Goal: Find specific page/section: Find specific page/section

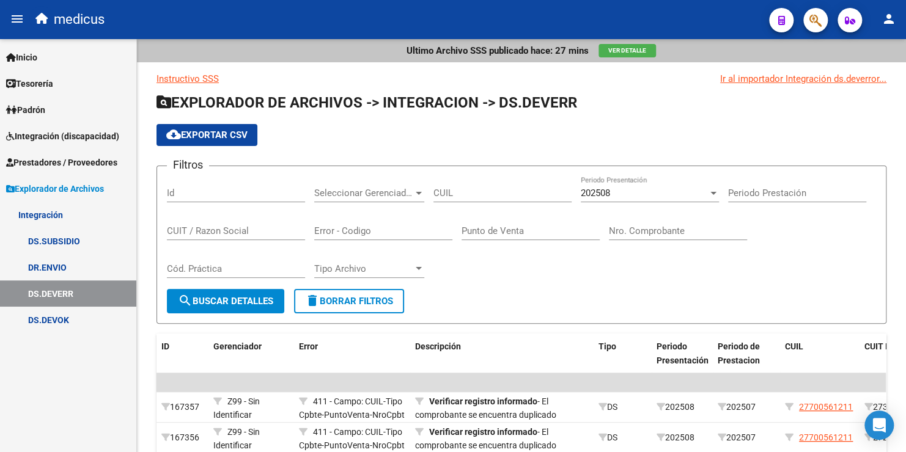
click at [56, 296] on link "DS.DEVERR" at bounding box center [68, 294] width 136 height 26
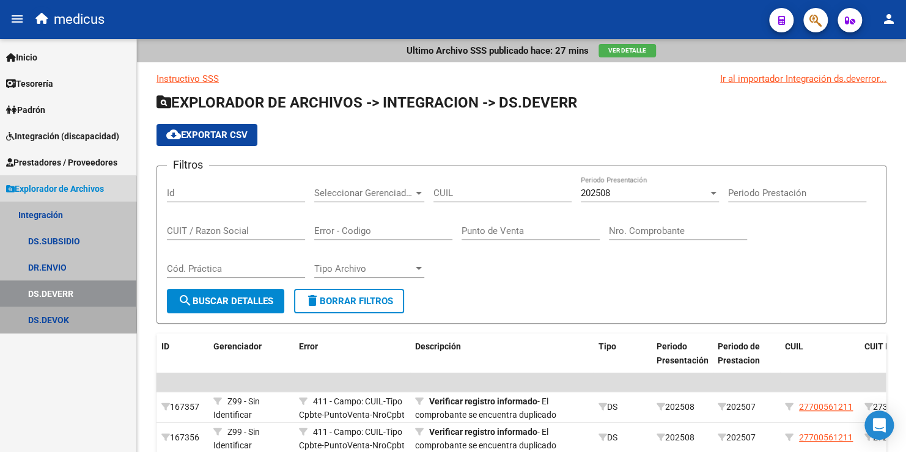
click at [58, 320] on link "DS.DEVOK" at bounding box center [68, 320] width 136 height 26
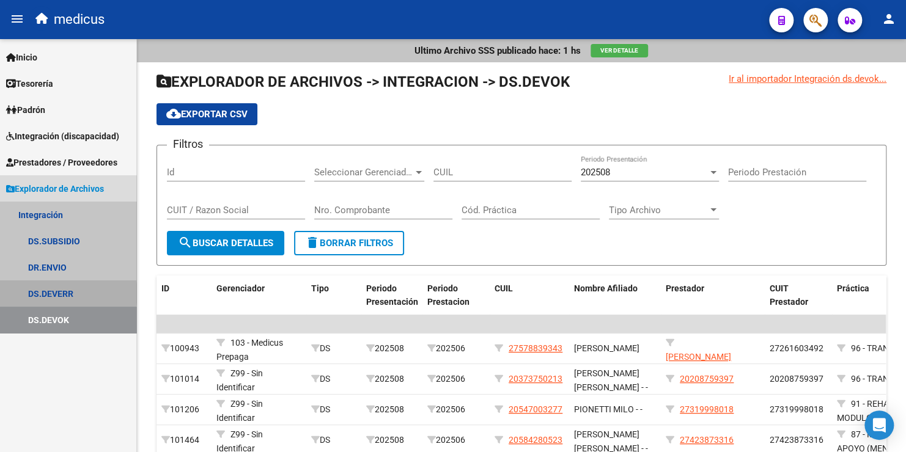
click at [57, 293] on link "DS.DEVERR" at bounding box center [68, 294] width 136 height 26
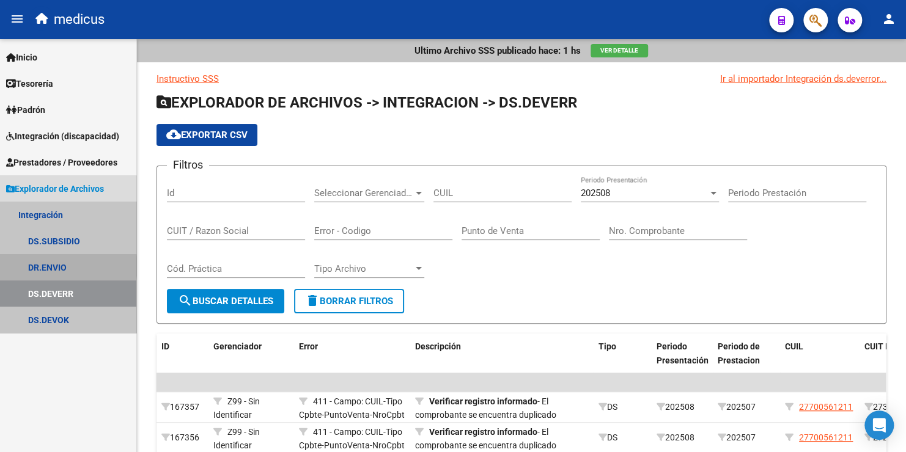
click at [59, 266] on link "DR.ENVIO" at bounding box center [68, 267] width 136 height 26
